Goal: Contribute content: Contribute content

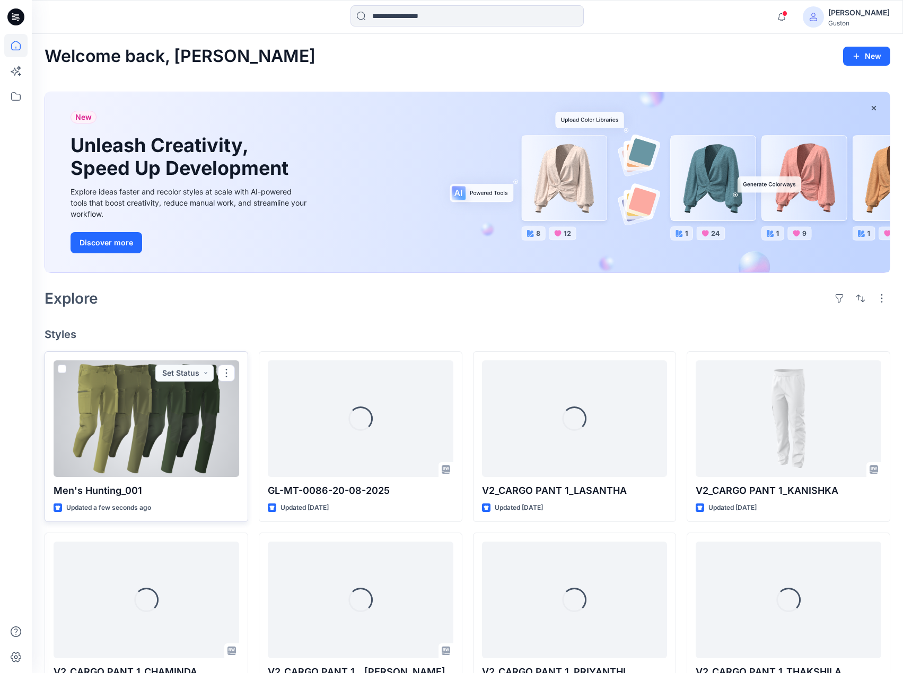
click at [201, 411] on div at bounding box center [147, 419] width 186 height 117
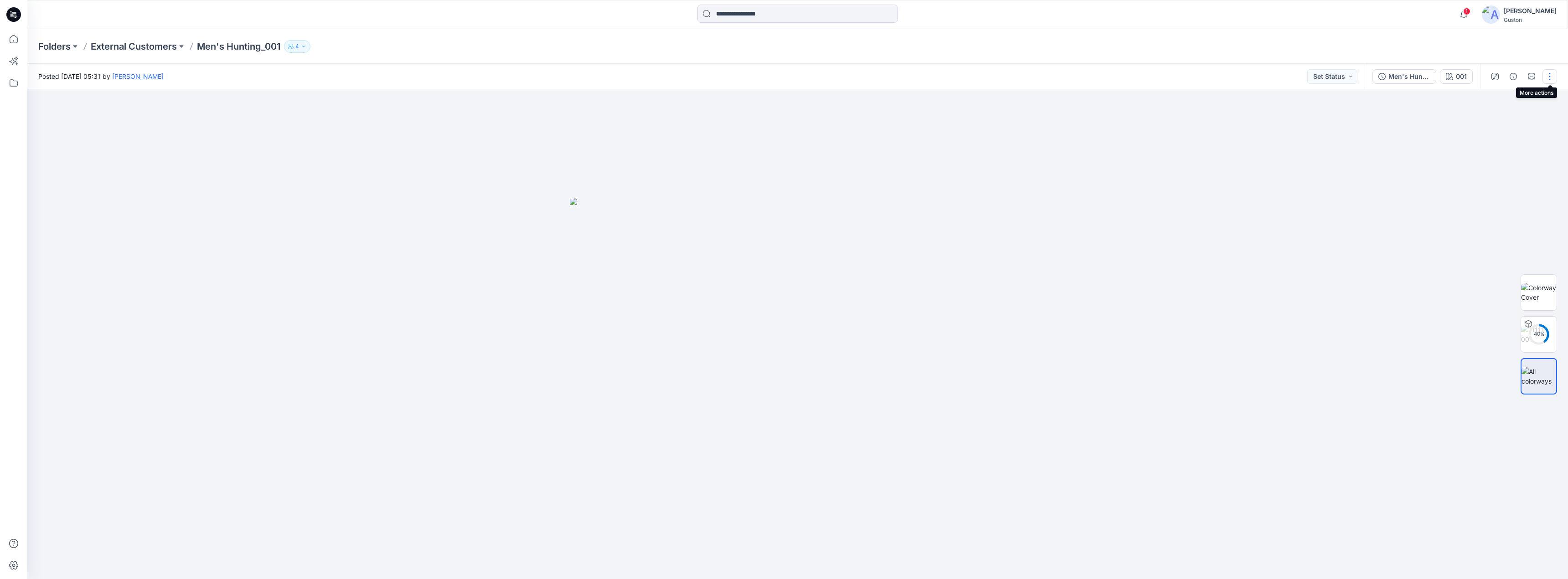
click at [1551, 78] on button "button" at bounding box center [1549, 76] width 15 height 15
click at [1500, 124] on button "Edit" at bounding box center [1511, 124] width 84 height 17
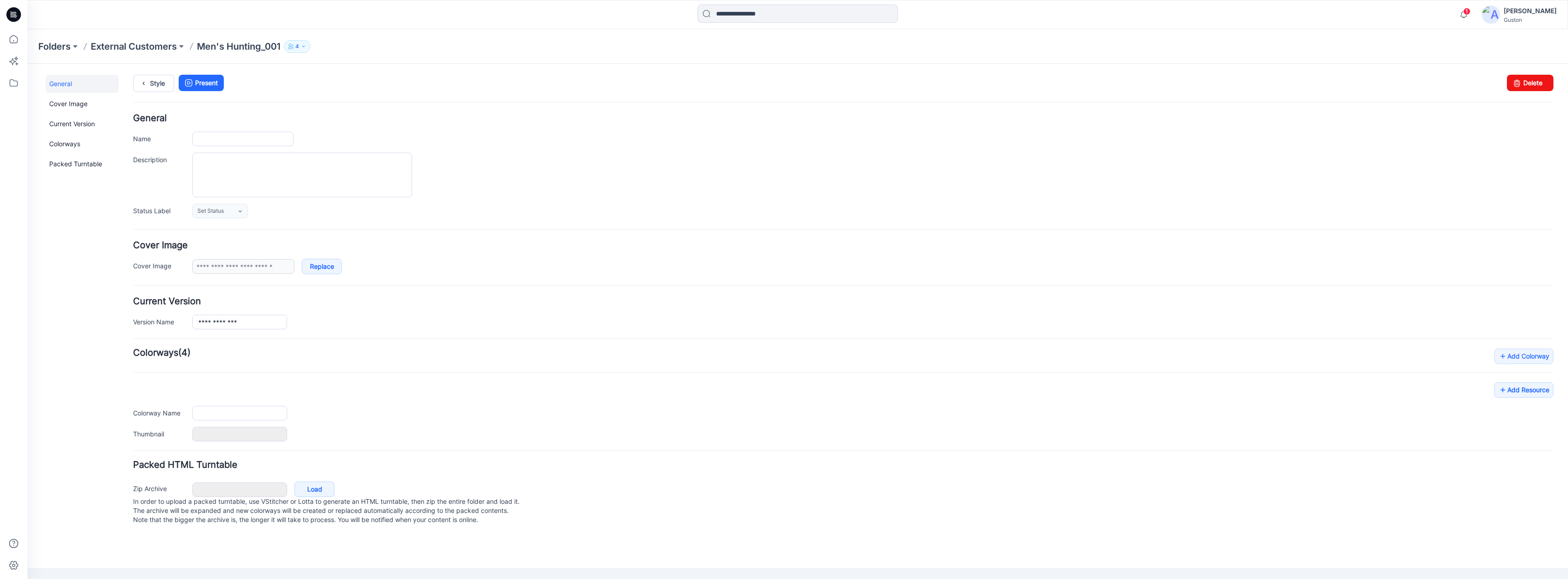
type input "**********"
type input "***"
type input "**********"
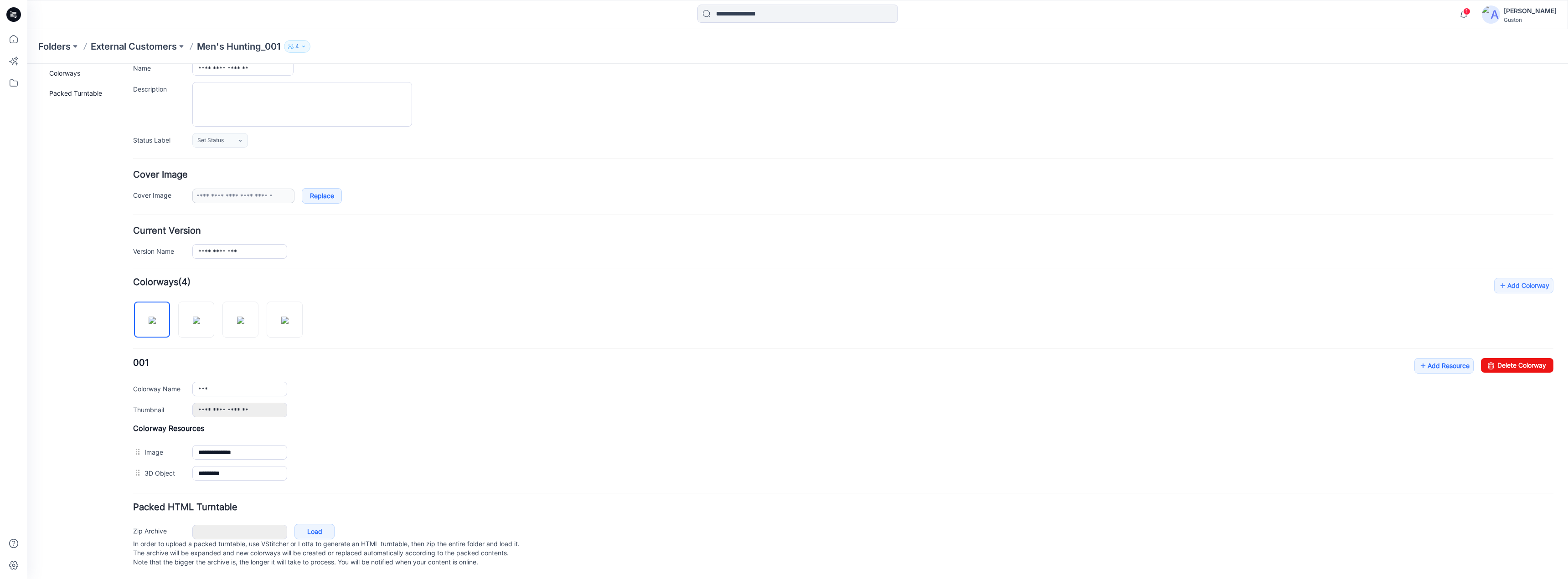
scroll to position [80, 0]
click at [1453, 358] on link "Add Resource" at bounding box center [1443, 366] width 59 height 15
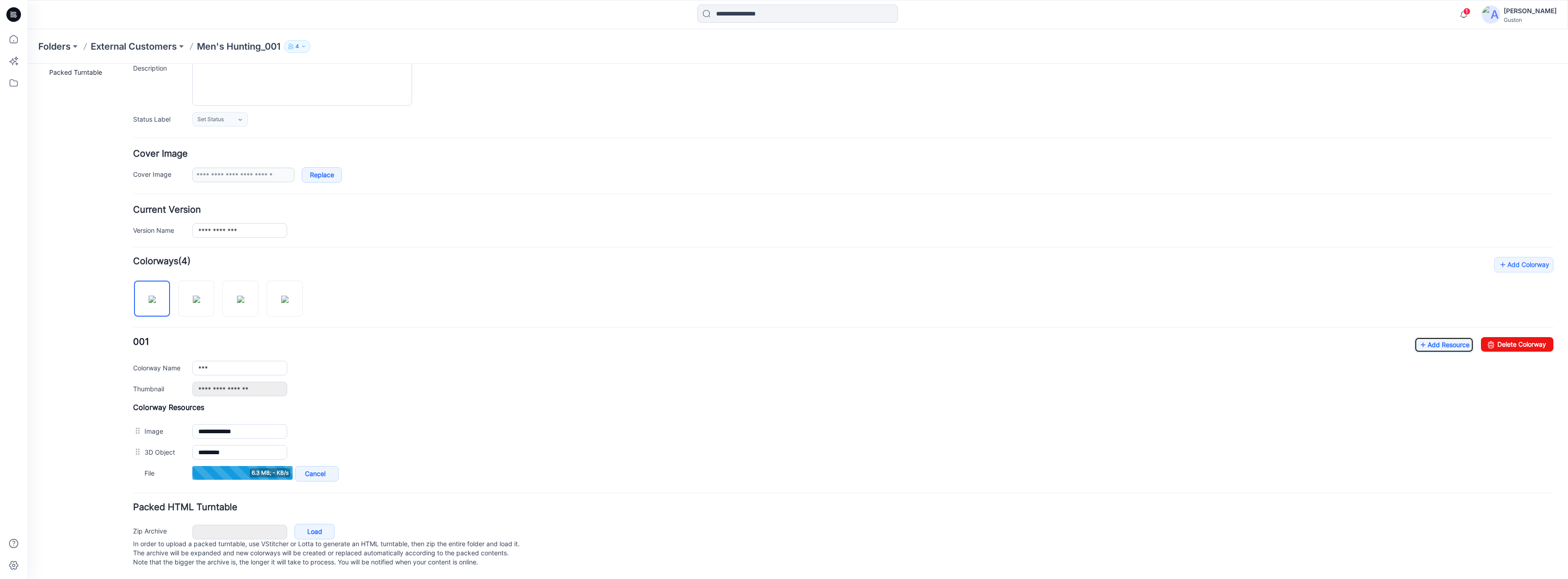
scroll to position [101, 0]
click at [1444, 338] on link "Add Resource" at bounding box center [1443, 345] width 59 height 15
click at [1454, 337] on link "Add Resource" at bounding box center [1443, 344] width 59 height 15
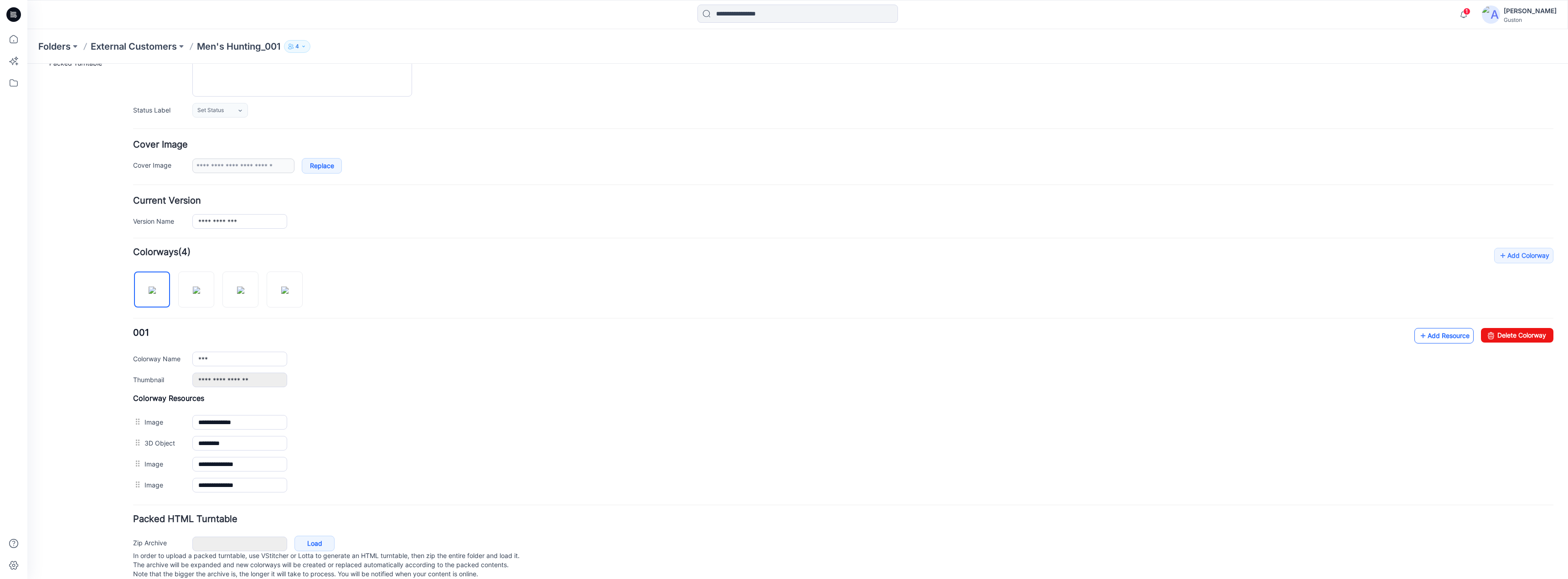
click at [1451, 334] on link "Add Resource" at bounding box center [1443, 336] width 59 height 15
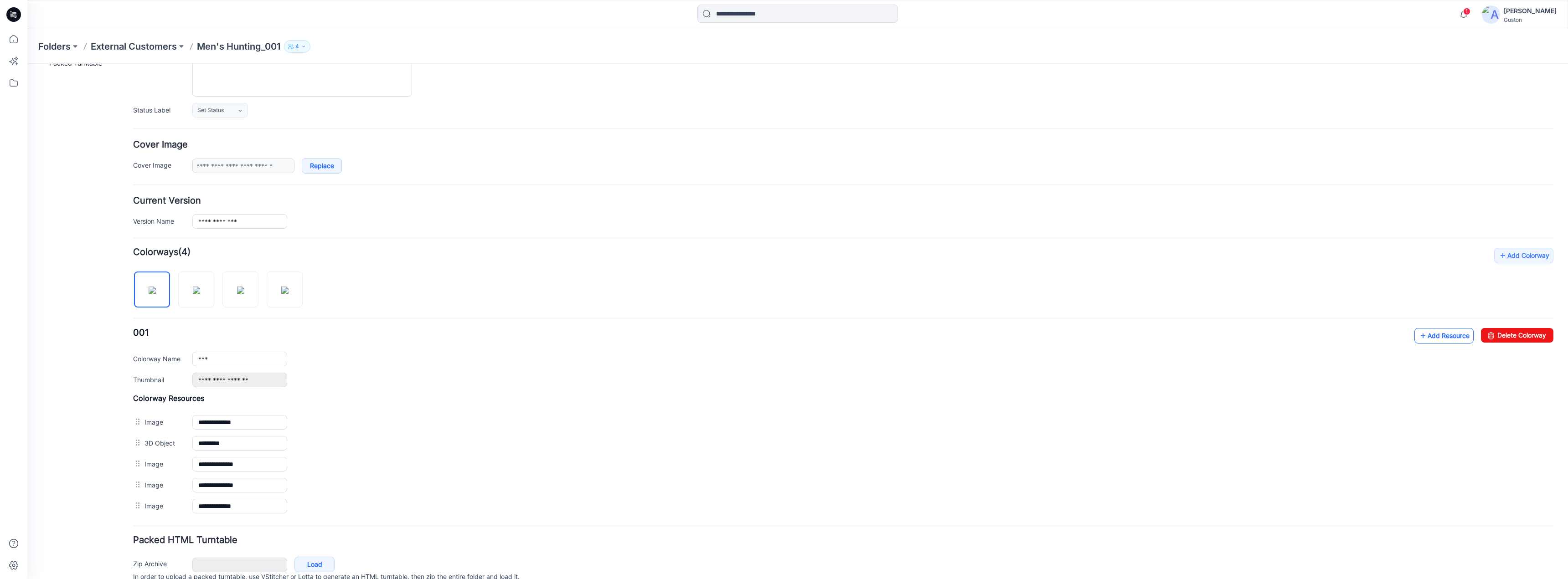
click at [1437, 335] on link "Add Resource" at bounding box center [1443, 336] width 59 height 15
click at [1445, 337] on link "Add Resource" at bounding box center [1443, 336] width 59 height 15
click at [1433, 335] on link "Add Resource" at bounding box center [1443, 336] width 59 height 15
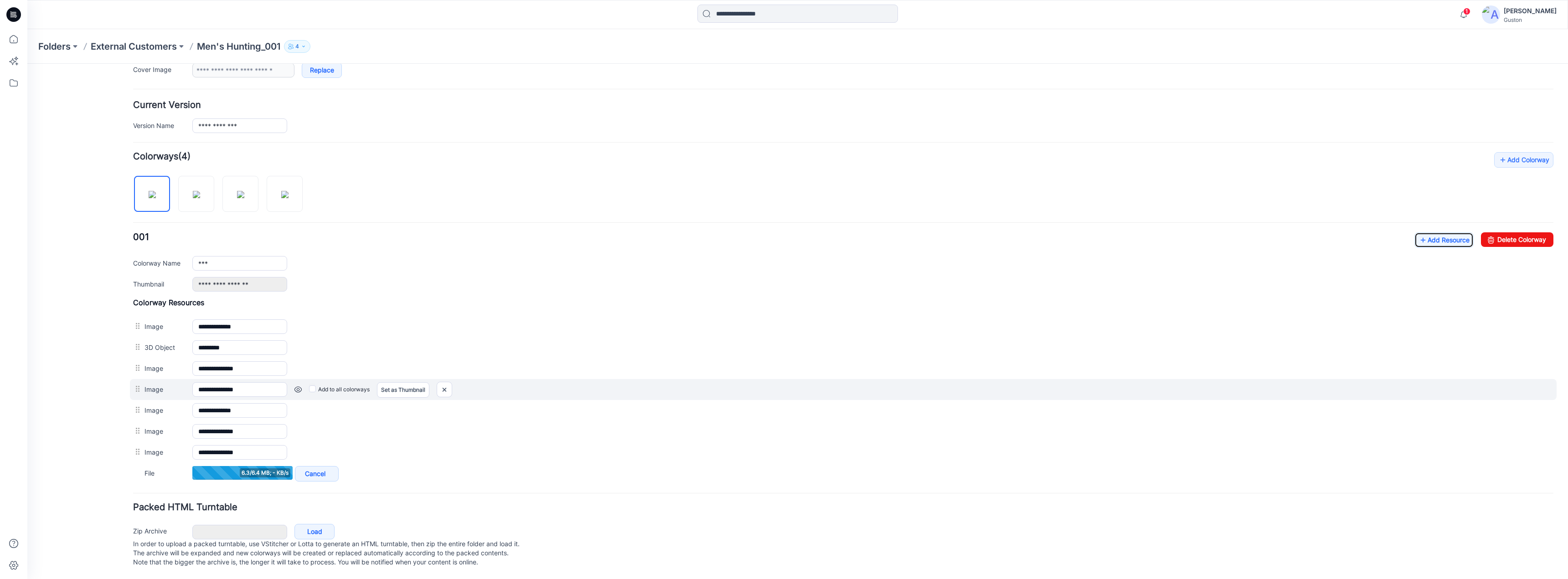
scroll to position [205, 0]
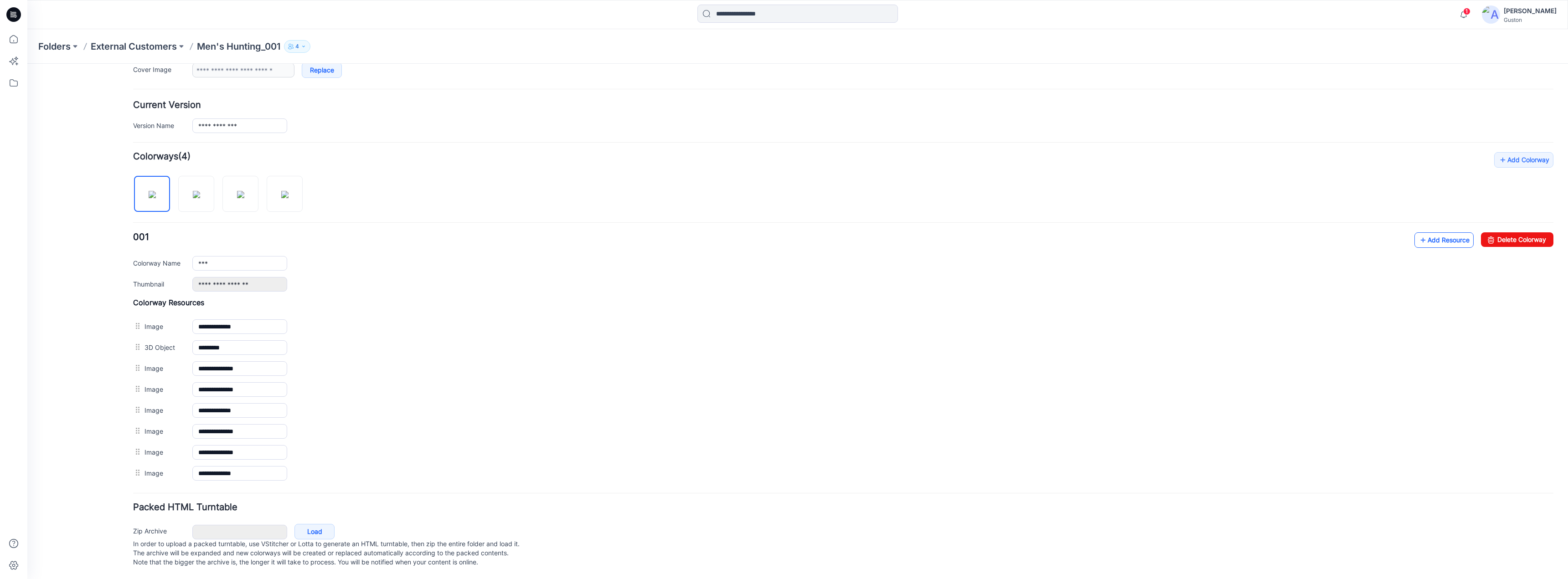
click at [1445, 236] on link "Add Resource" at bounding box center [1443, 240] width 59 height 15
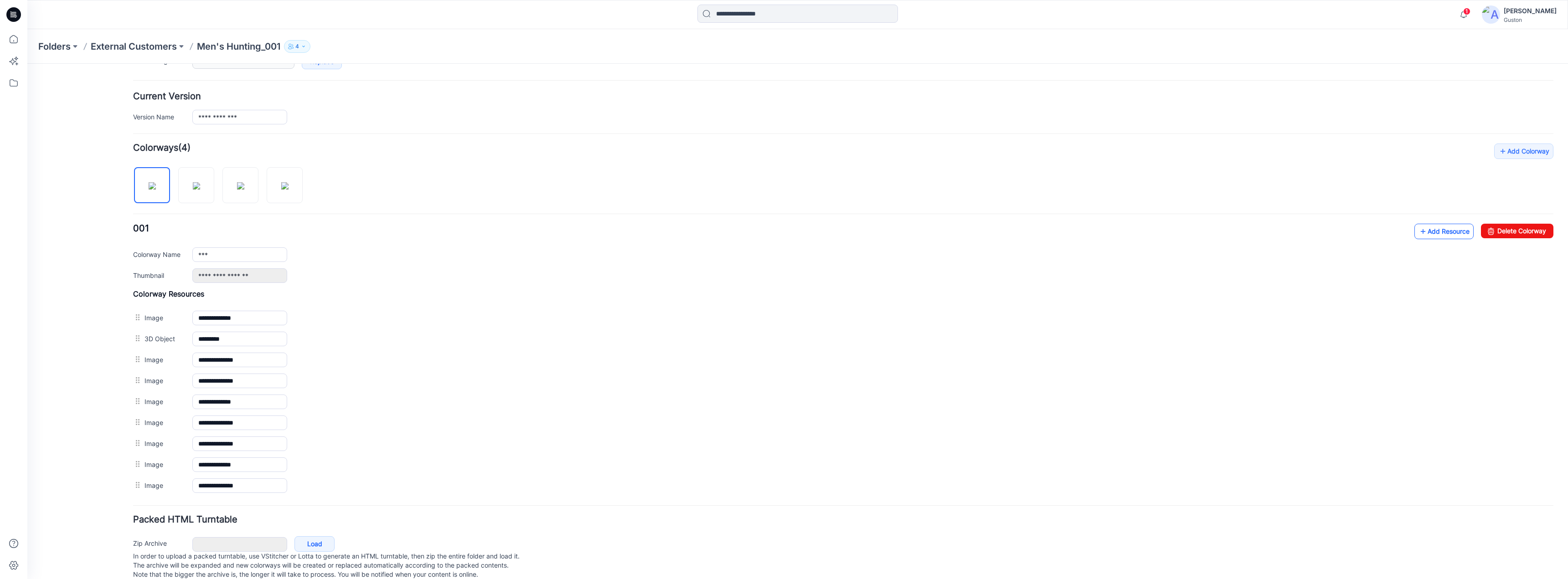
click at [1425, 229] on link "Add Resource" at bounding box center [1443, 231] width 59 height 15
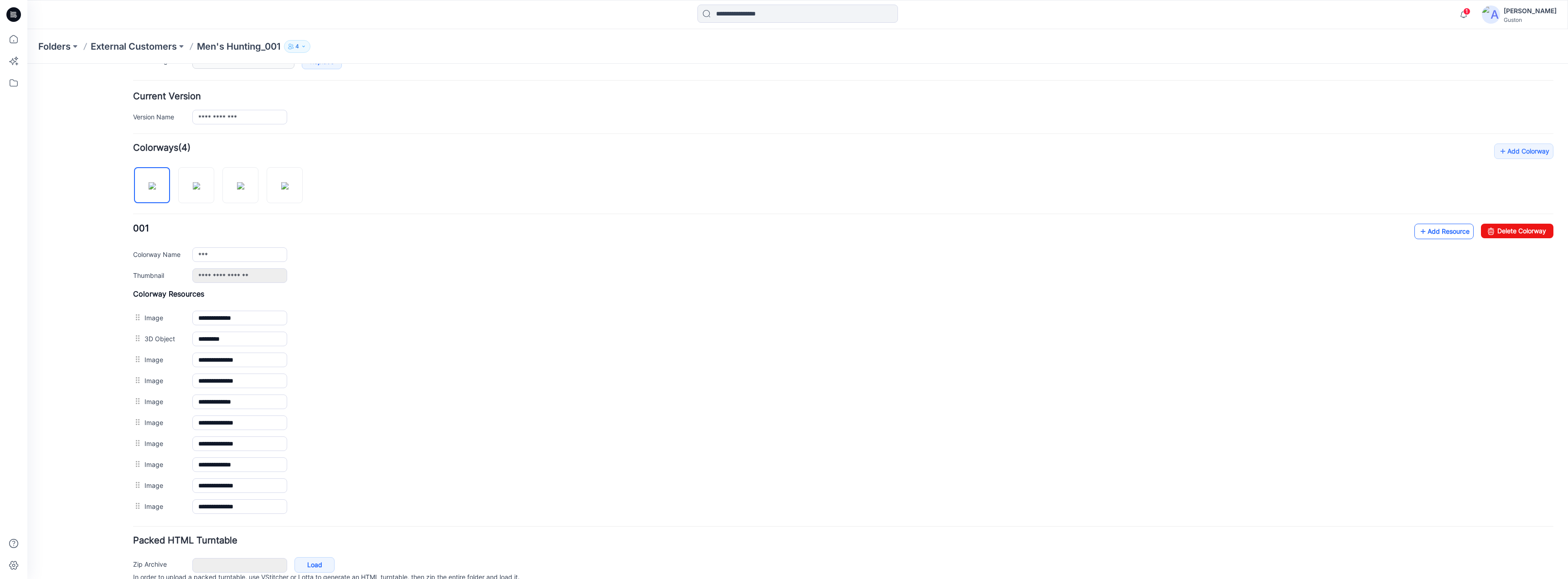
click at [1436, 229] on link "Add Resource" at bounding box center [1443, 231] width 59 height 15
click at [1446, 233] on link "Add Resource" at bounding box center [1443, 231] width 59 height 15
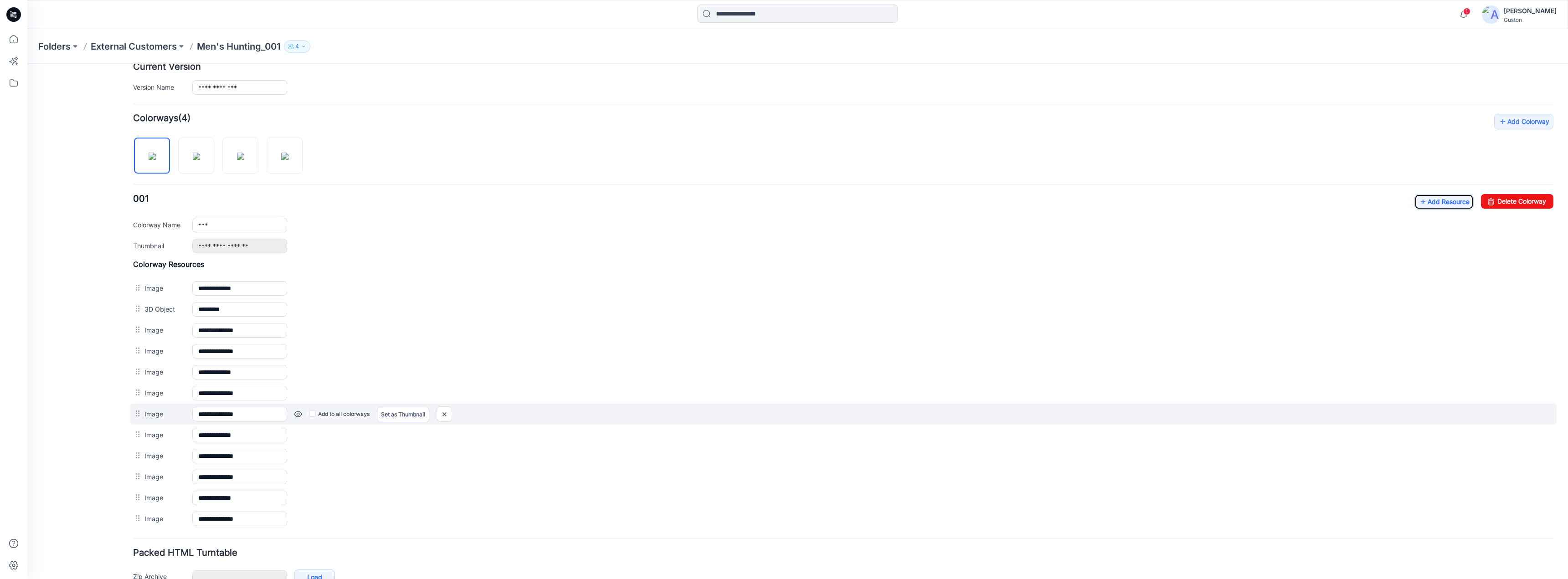
scroll to position [290, 0]
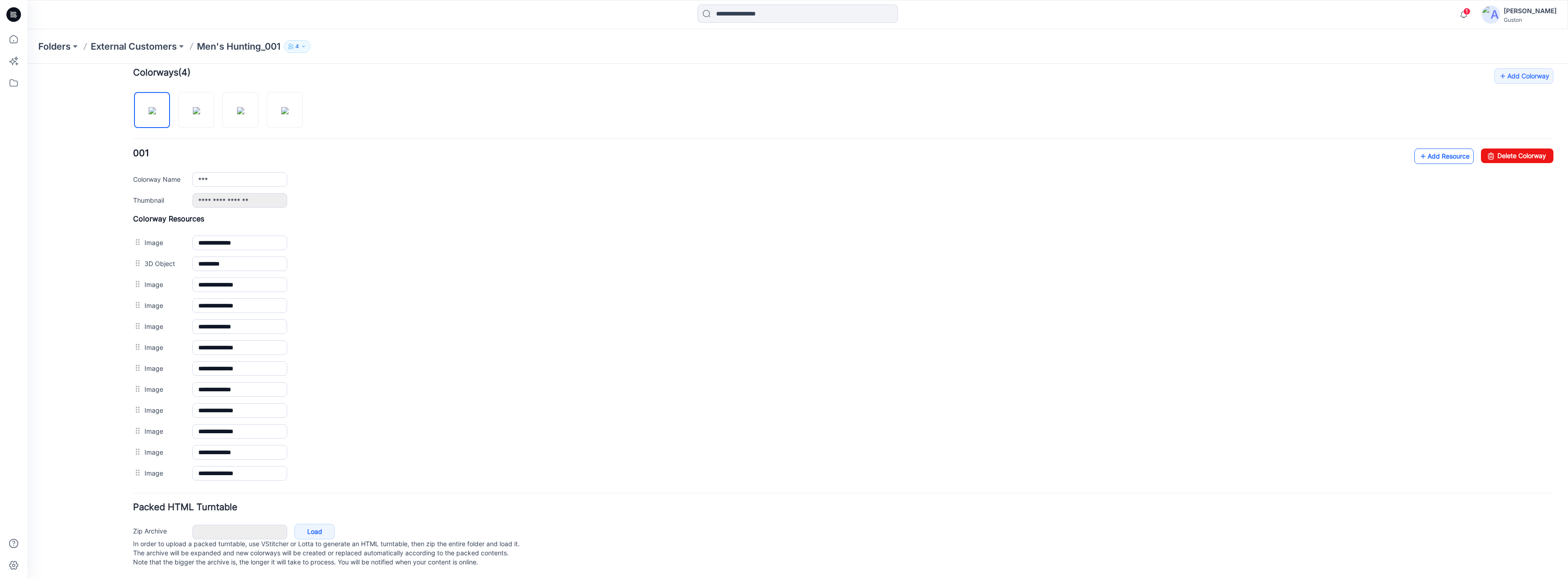
click at [1422, 149] on link "Add Resource" at bounding box center [1443, 156] width 59 height 15
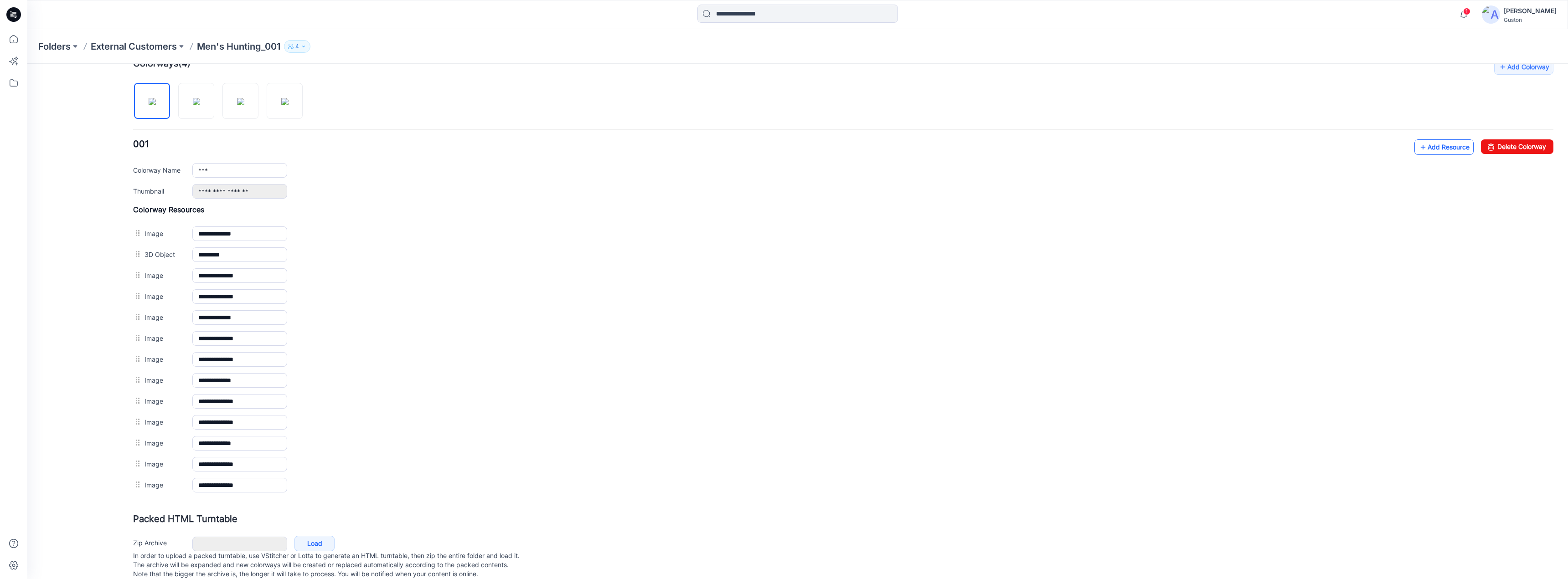
click at [1453, 148] on link "Add Resource" at bounding box center [1443, 147] width 59 height 15
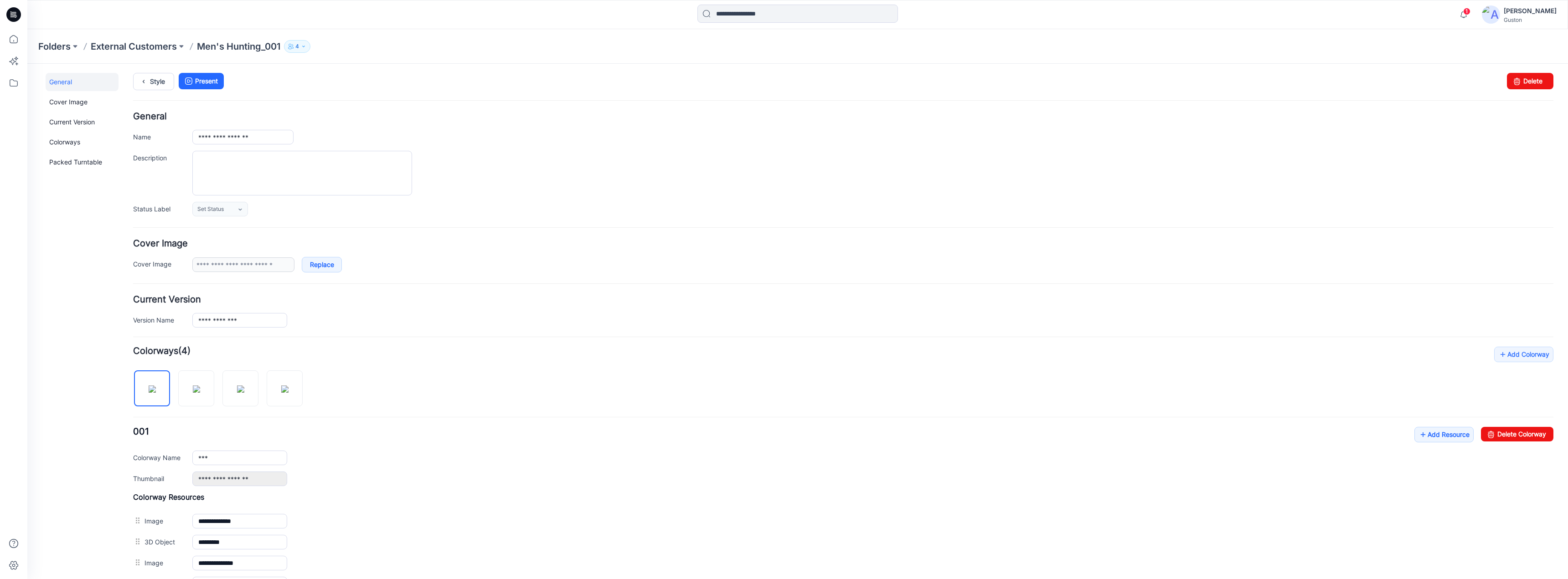
scroll to position [0, 0]
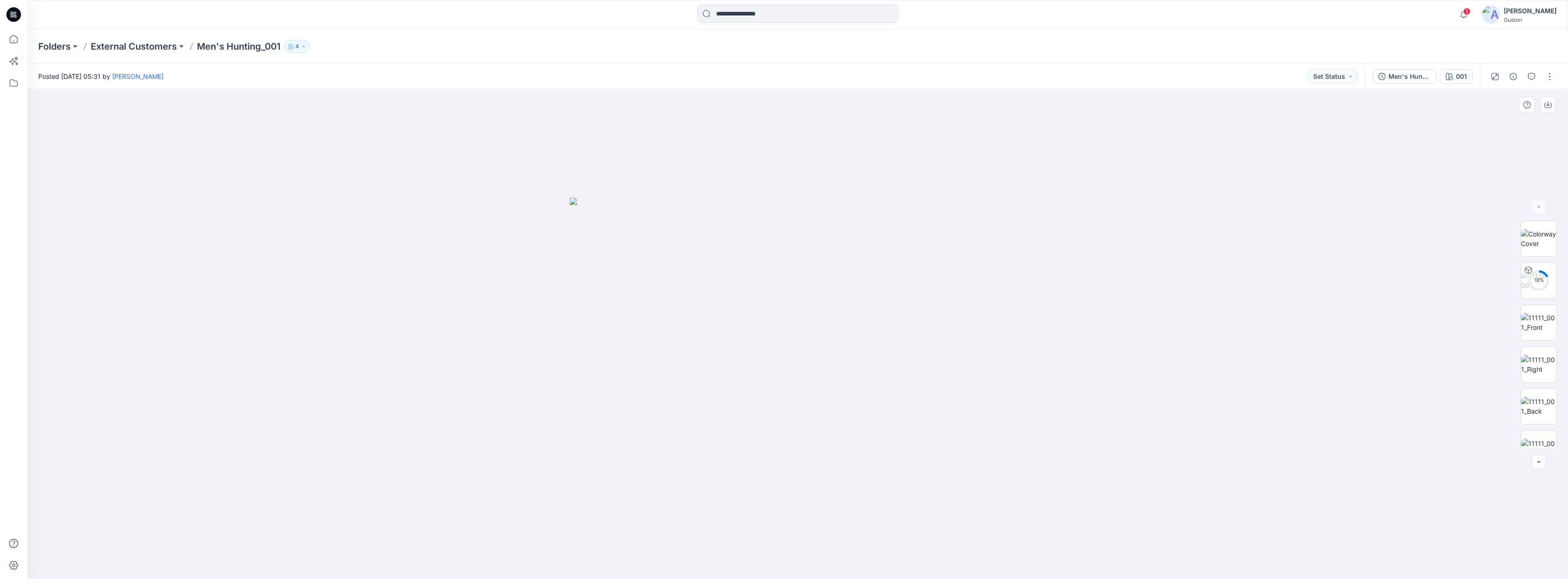
click at [805, 457] on img at bounding box center [798, 388] width 456 height 381
click at [1542, 236] on img at bounding box center [1538, 239] width 35 height 19
click at [1536, 427] on img at bounding box center [1538, 430] width 35 height 19
